Goal: Task Accomplishment & Management: Use online tool/utility

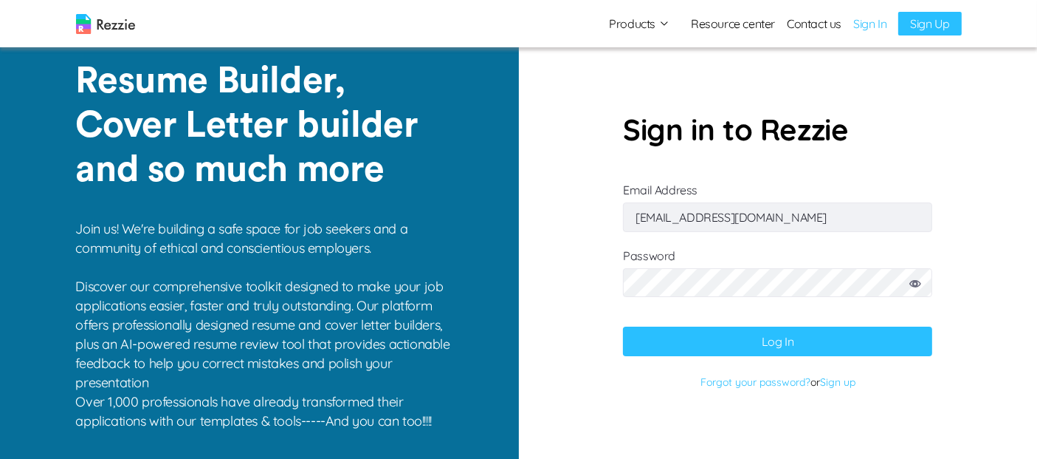
click at [748, 338] on button "Log In" at bounding box center [777, 341] width 309 height 30
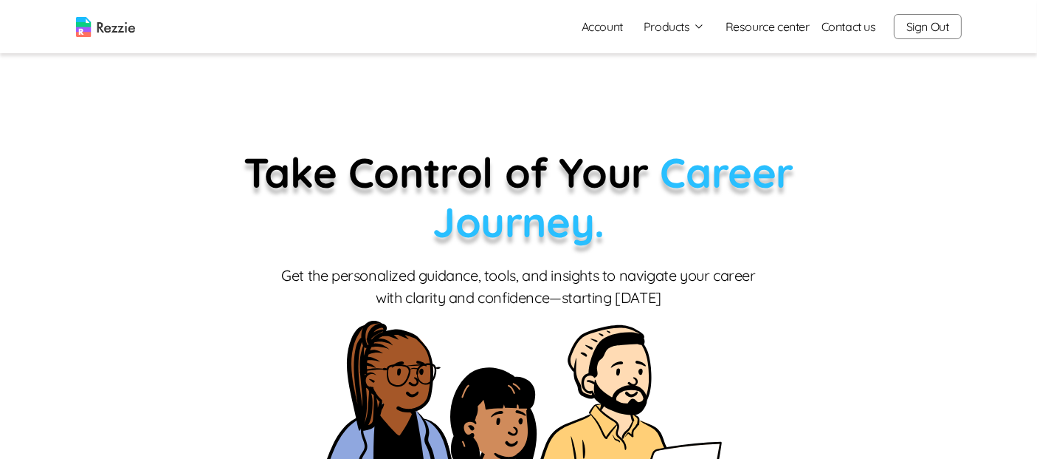
click at [668, 31] on button "Products" at bounding box center [674, 27] width 61 height 18
click at [700, 93] on link "AI Resume Review" at bounding box center [690, 85] width 181 height 30
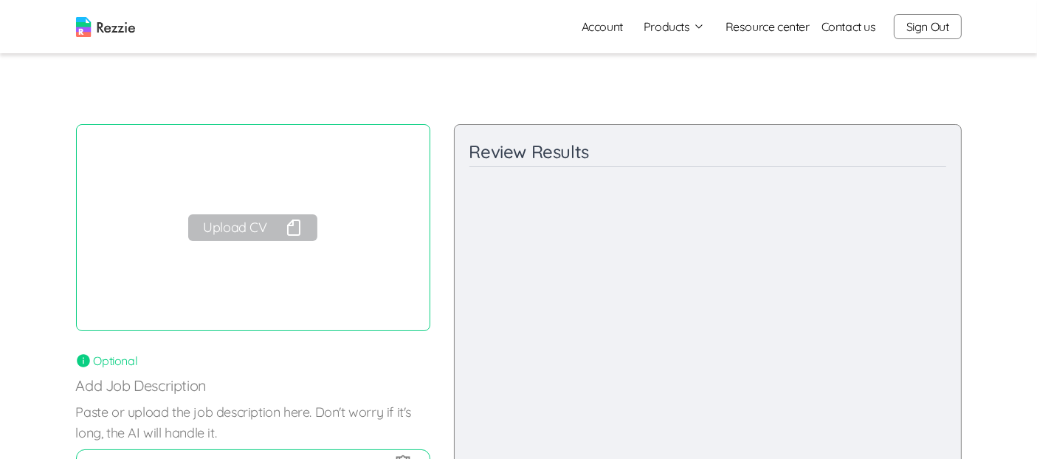
click at [256, 227] on button "Upload CV" at bounding box center [252, 227] width 128 height 27
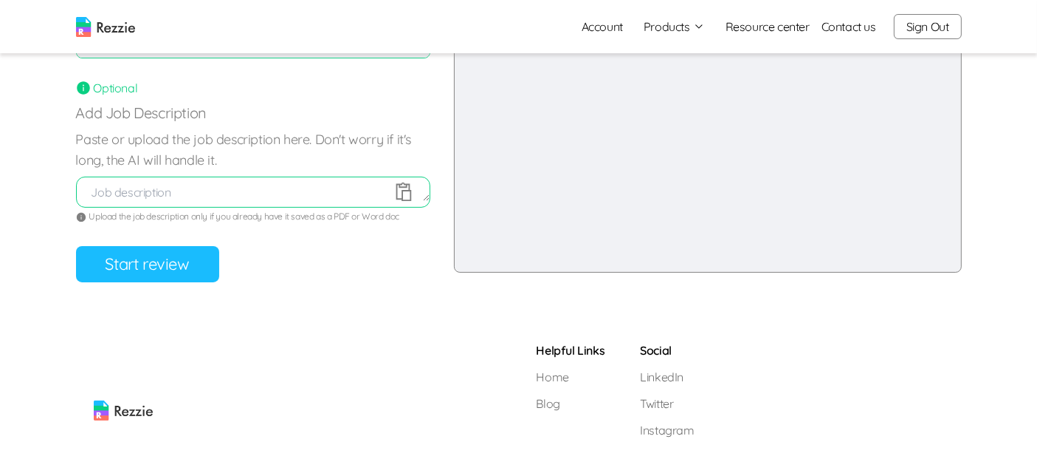
scroll to position [272, 0]
click at [189, 255] on button "Start review" at bounding box center [147, 265] width 143 height 36
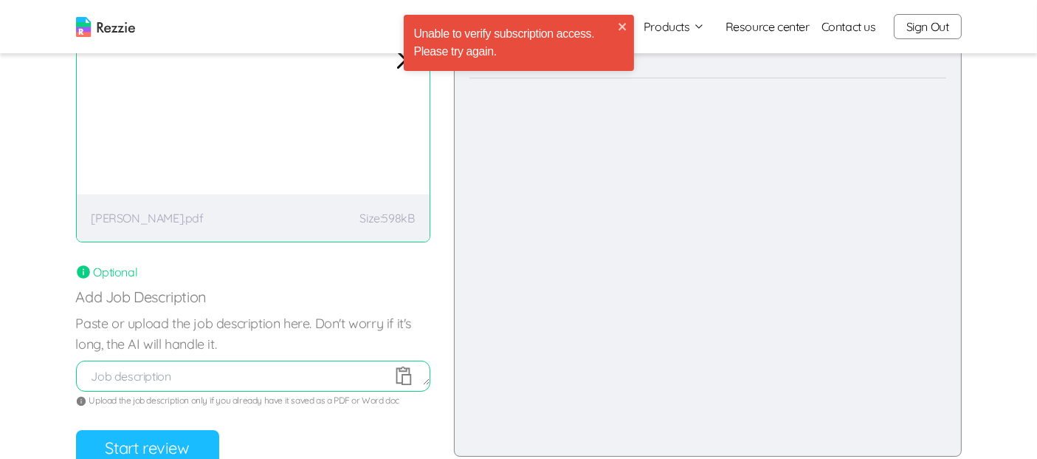
scroll to position [0, 0]
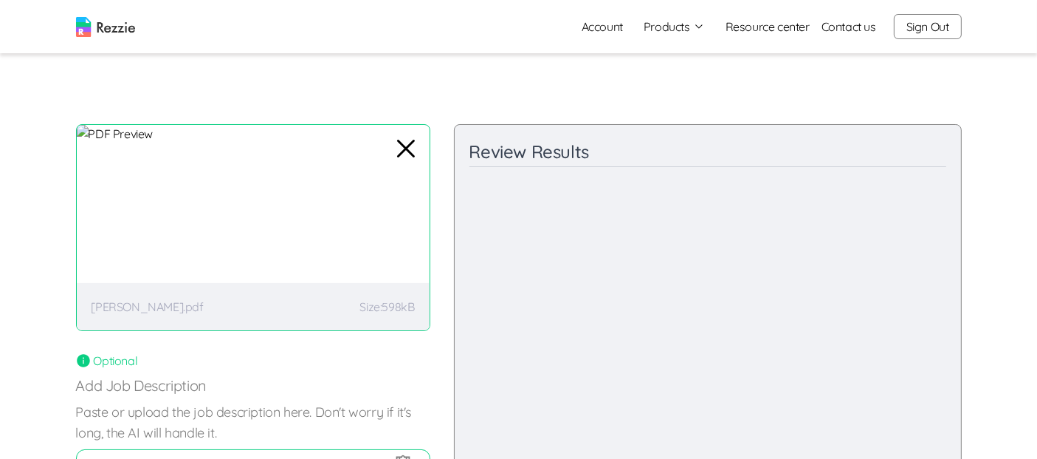
click at [411, 154] on icon "button" at bounding box center [406, 149] width 16 height 16
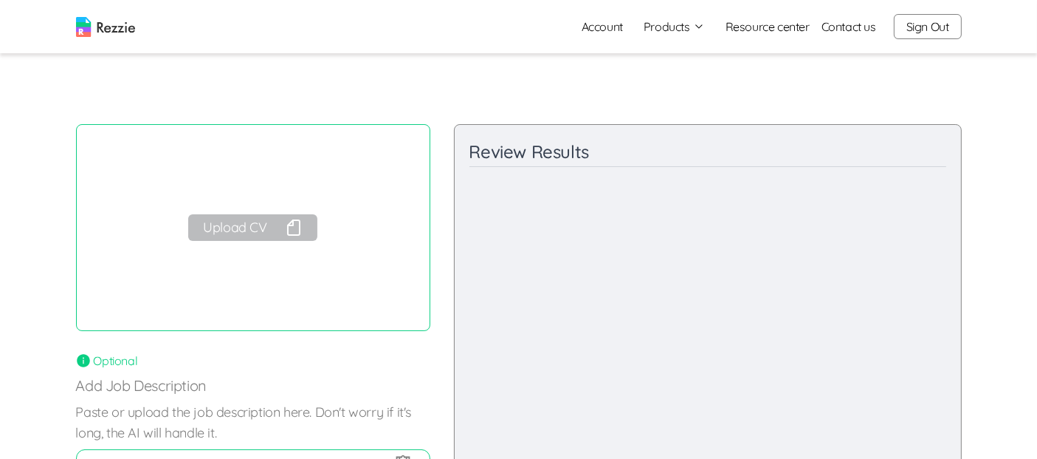
click at [939, 27] on button "Sign Out" at bounding box center [928, 26] width 68 height 25
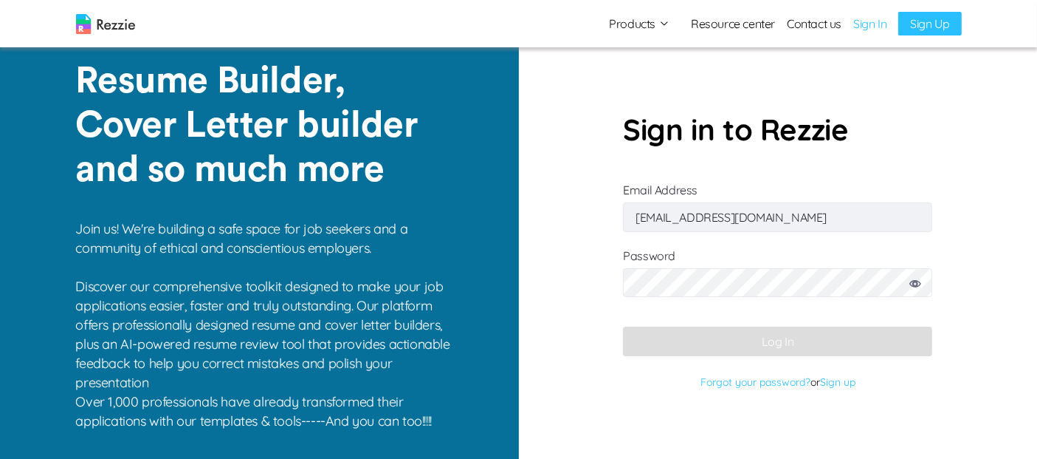
click at [738, 23] on link "Resource center" at bounding box center [733, 24] width 84 height 18
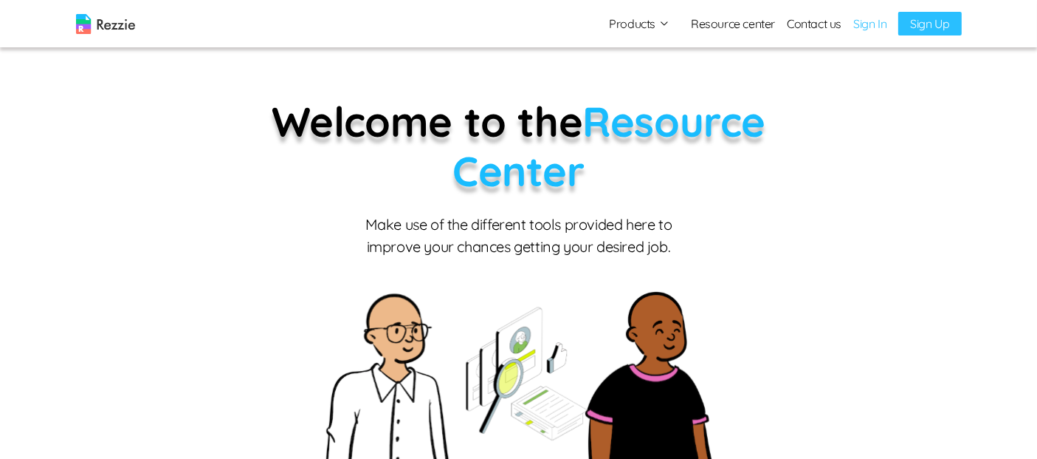
click at [645, 23] on button "Products" at bounding box center [639, 24] width 61 height 18
click at [876, 27] on link "Sign In" at bounding box center [870, 24] width 33 height 18
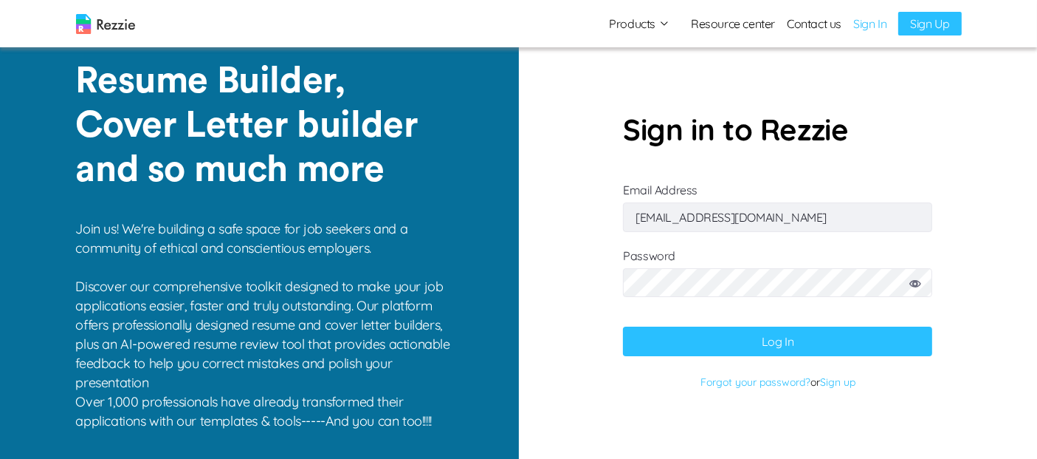
click at [772, 349] on button "Log In" at bounding box center [777, 341] width 309 height 30
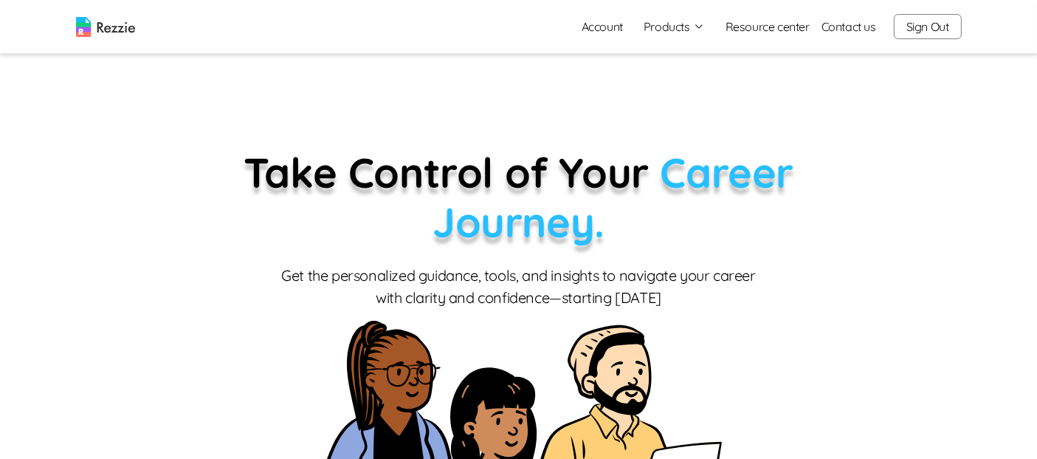
click at [698, 31] on icon "button" at bounding box center [699, 27] width 12 height 12
click at [699, 86] on link "AI Resume Review" at bounding box center [690, 85] width 181 height 30
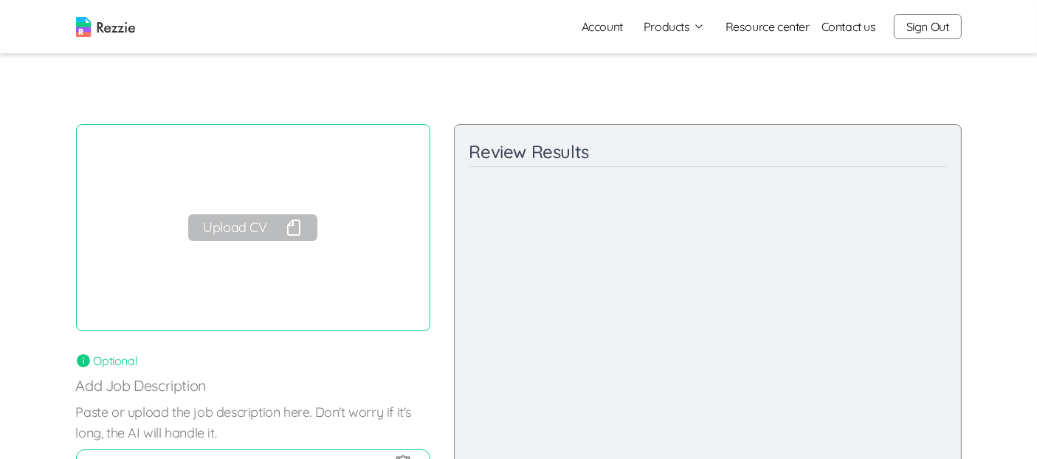
click at [303, 236] on button "Upload CV" at bounding box center [252, 227] width 128 height 27
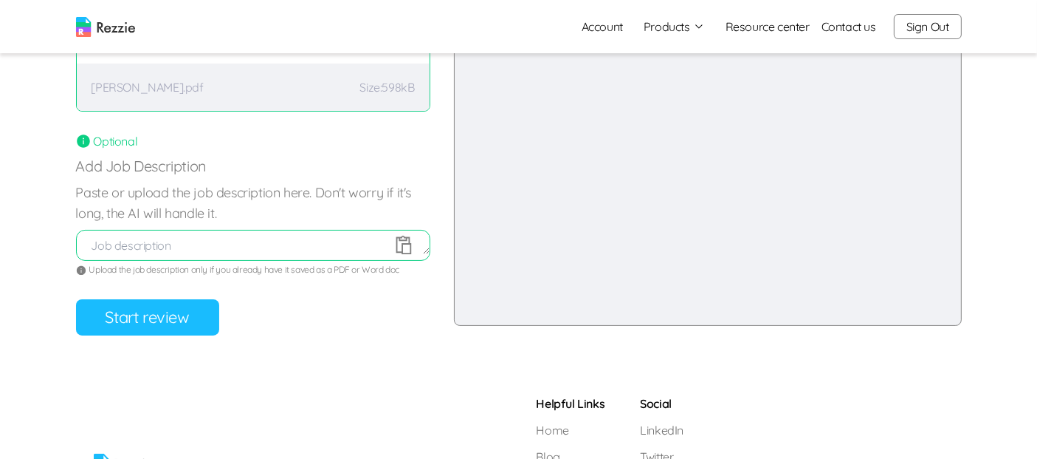
scroll to position [218, 0]
click at [174, 323] on button "Start review" at bounding box center [147, 319] width 143 height 36
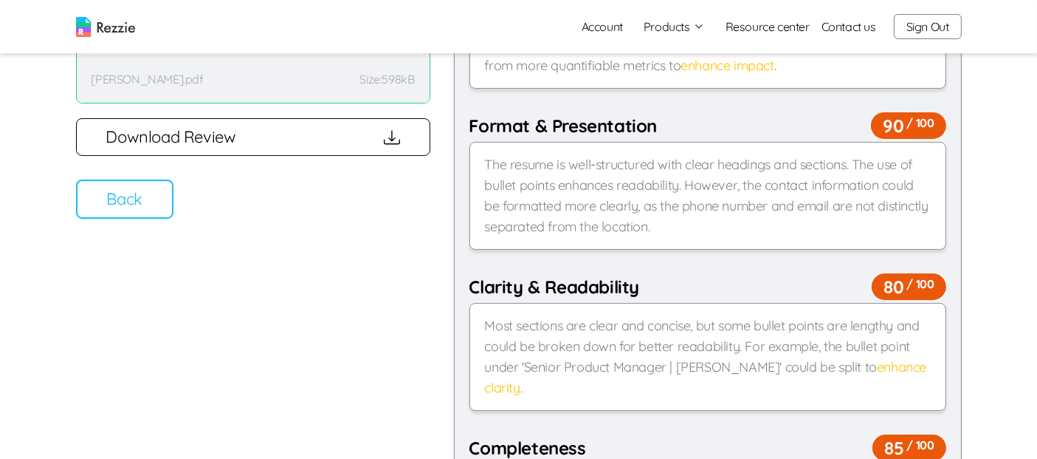
scroll to position [0, 0]
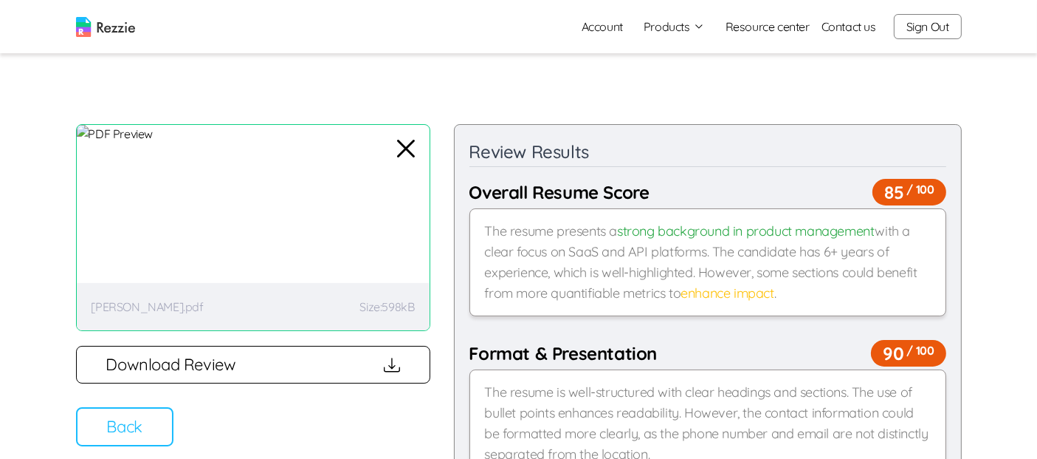
click at [413, 158] on icon "button" at bounding box center [405, 148] width 35 height 35
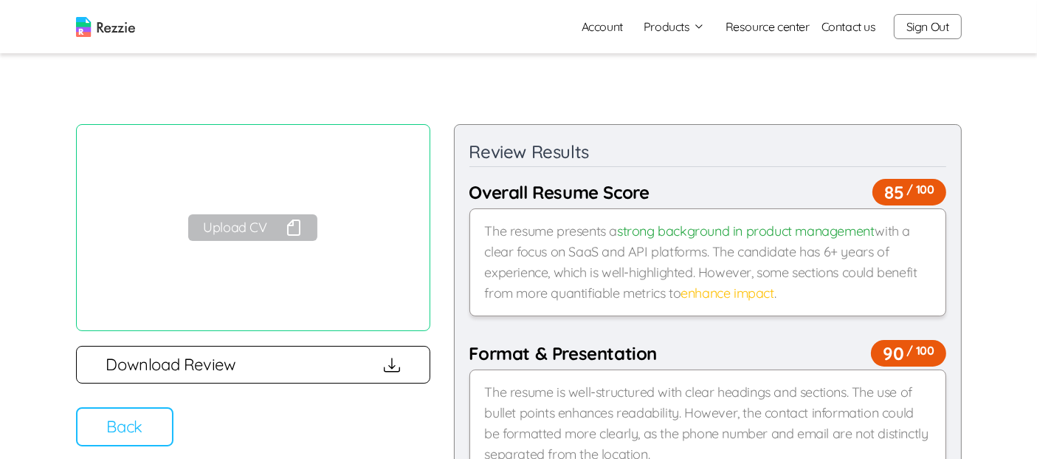
click at [924, 27] on button "Sign Out" at bounding box center [928, 26] width 68 height 25
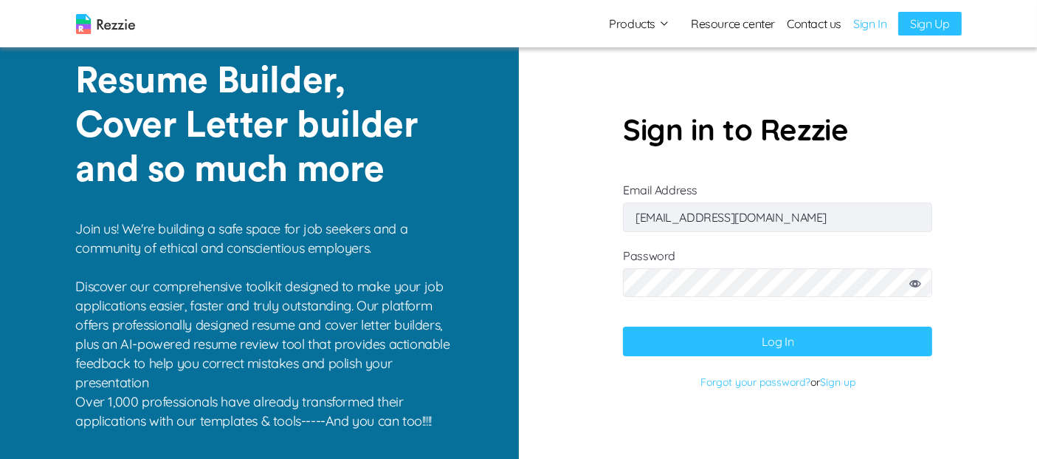
click at [119, 26] on img at bounding box center [105, 24] width 59 height 20
